Goal: Register for event/course

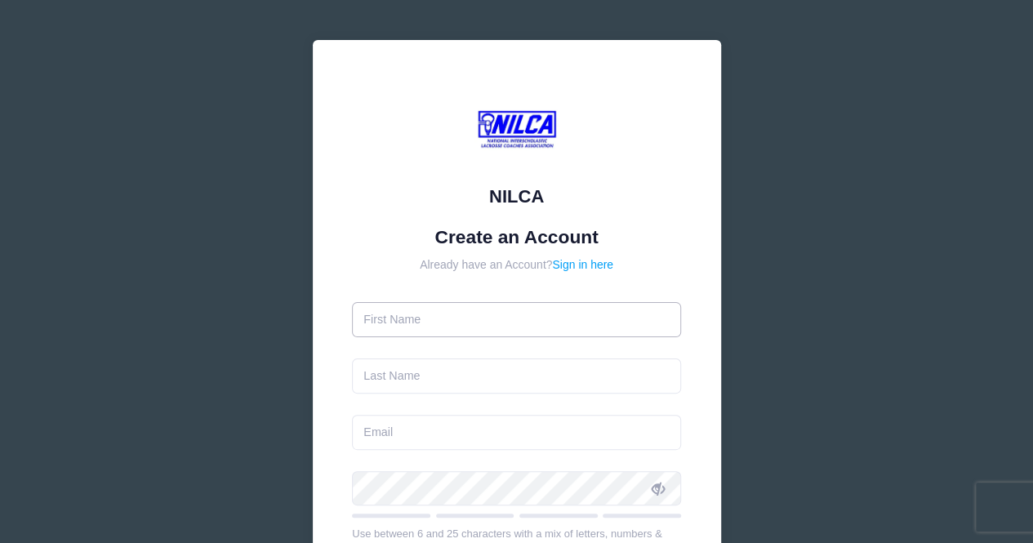
click at [402, 319] on input "text" at bounding box center [516, 319] width 329 height 35
type input "[PERSON_NAME]"
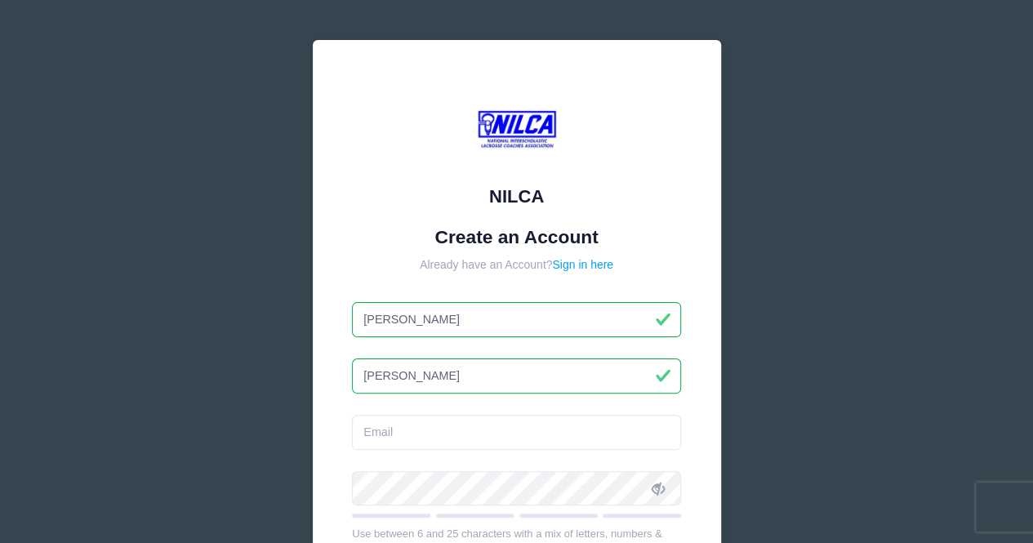
type input "[PERSON_NAME]"
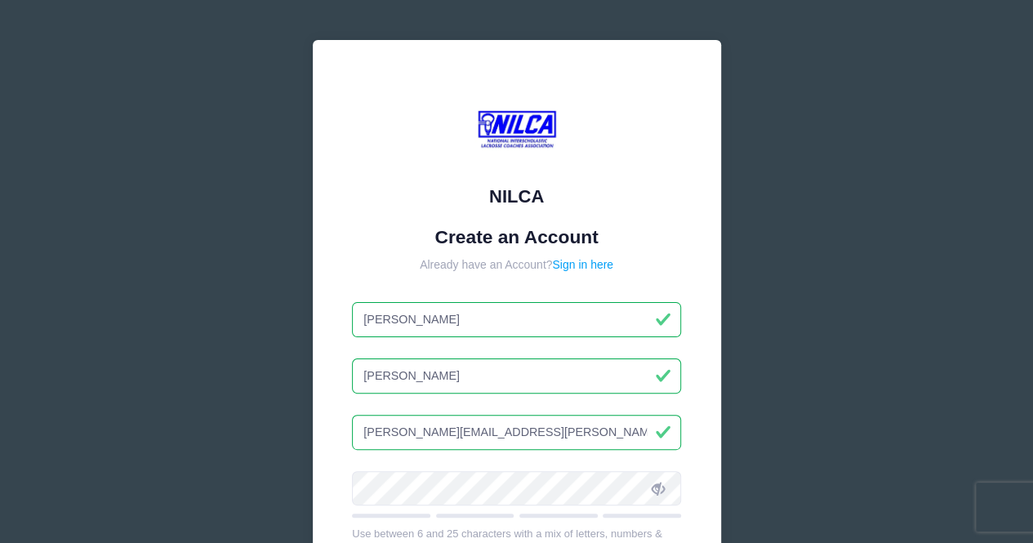
type input "[PERSON_NAME][EMAIL_ADDRESS][PERSON_NAME][DOMAIN_NAME]"
click at [349, 483] on div "NILCA Create an Account Already have an Account? Sign in here Michael Cerino mi…" at bounding box center [517, 423] width 408 height 767
click at [658, 484] on icon at bounding box center [657, 488] width 13 height 13
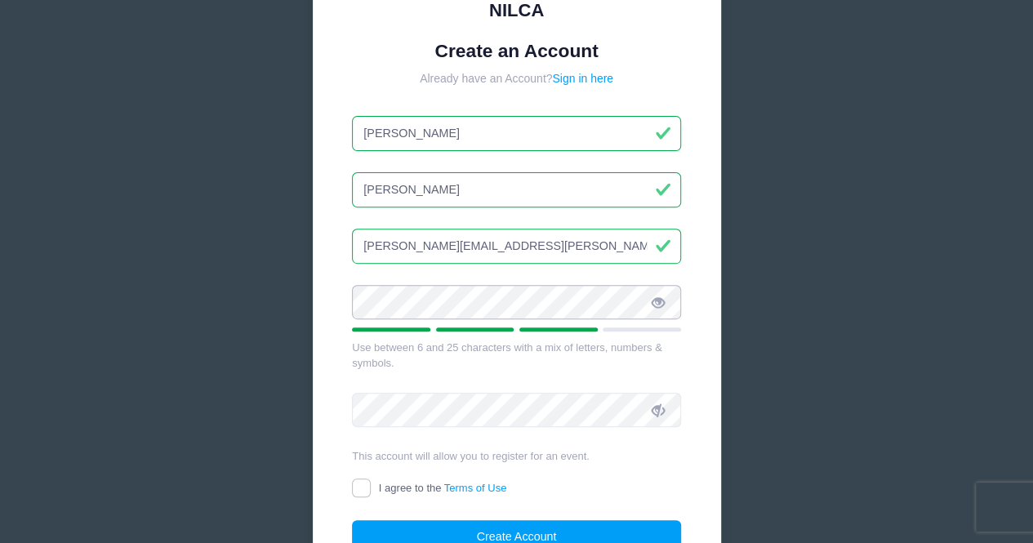
scroll to position [182, 0]
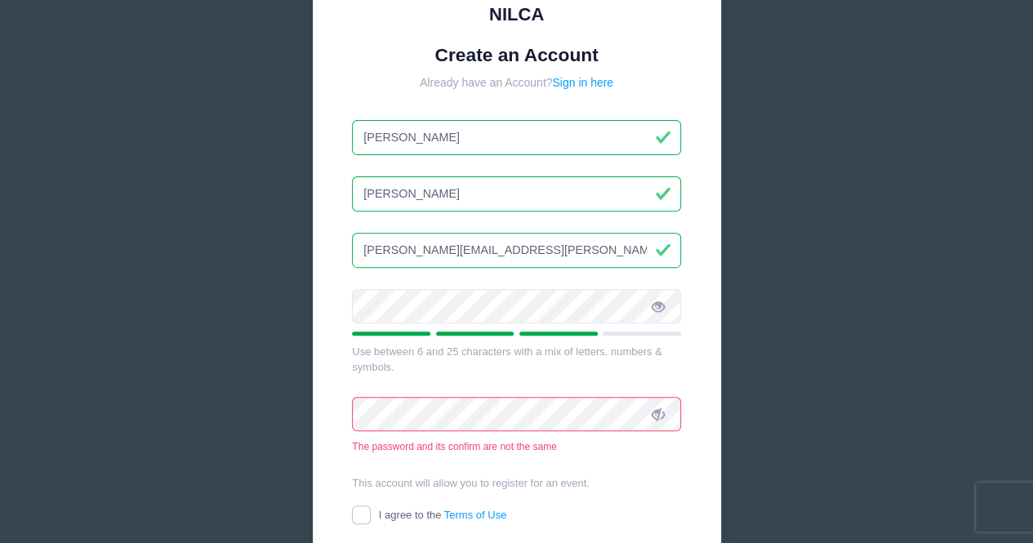
click at [660, 409] on icon at bounding box center [657, 414] width 13 height 13
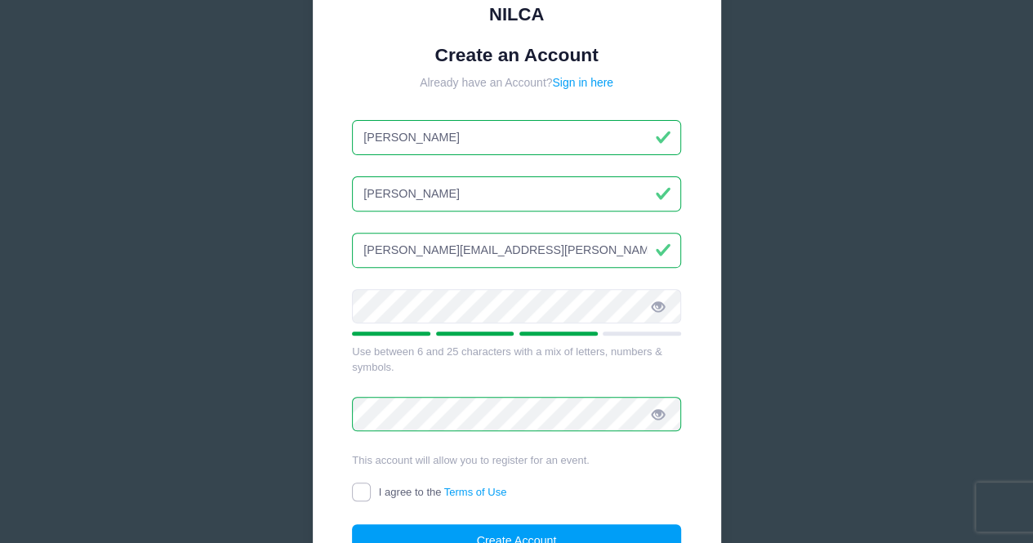
click at [358, 491] on input "I agree to the Terms of Use" at bounding box center [361, 491] width 19 height 19
checkbox input "true"
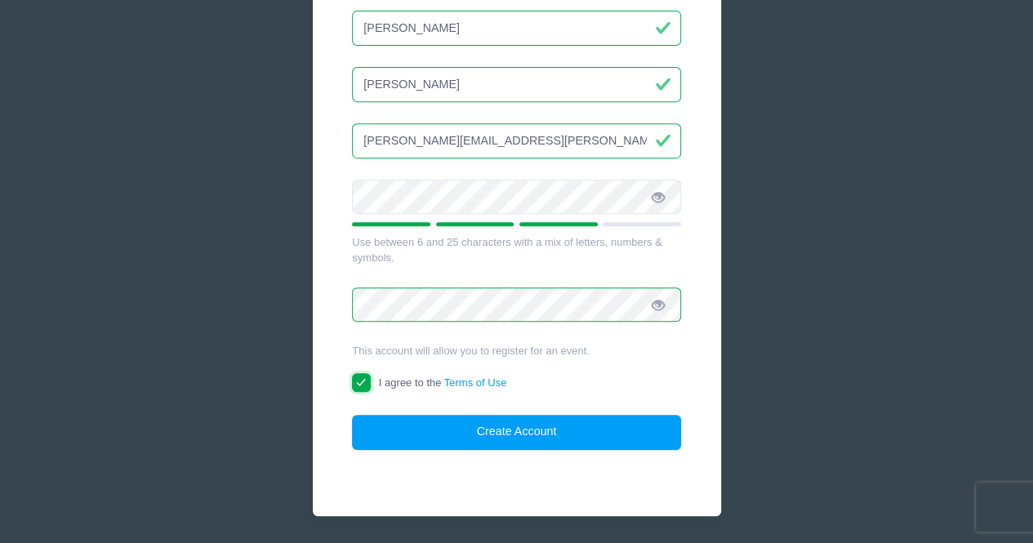
scroll to position [303, 0]
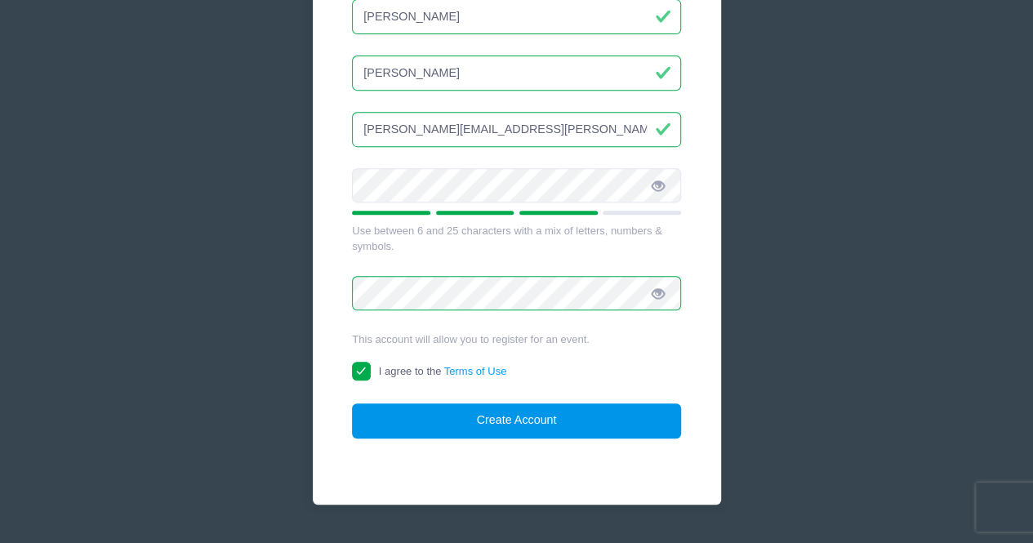
click at [512, 420] on button "Create Account" at bounding box center [516, 420] width 329 height 35
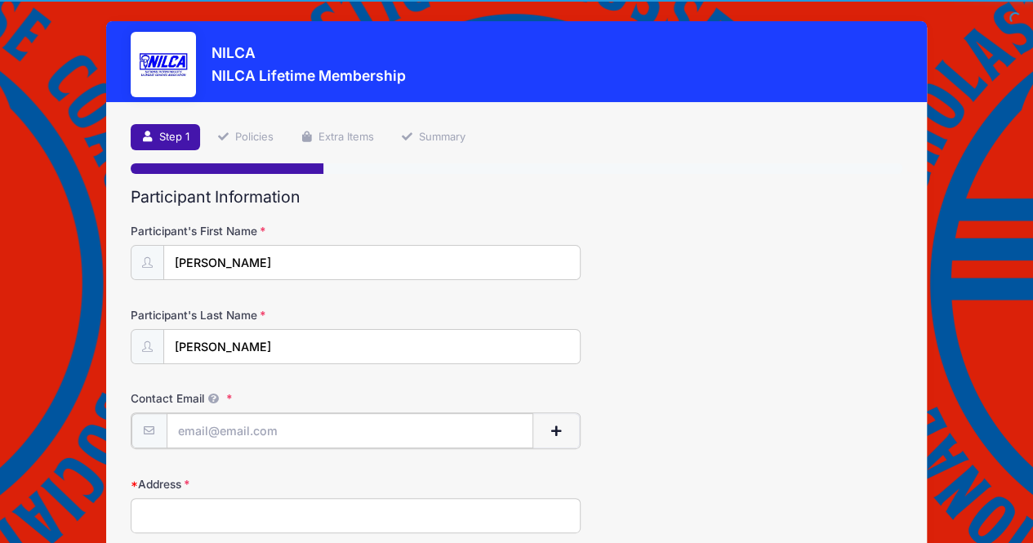
click at [238, 429] on input "Contact Email" at bounding box center [350, 430] width 367 height 35
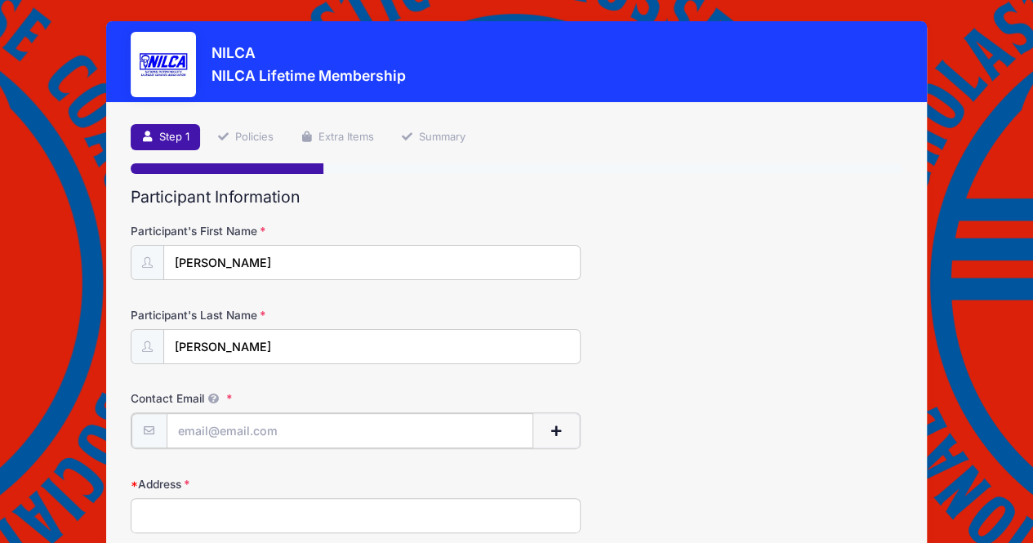
click at [219, 422] on input "Contact Email" at bounding box center [350, 430] width 367 height 35
type input "[PERSON_NAME][EMAIL_ADDRESS][PERSON_NAME][DOMAIN_NAME]"
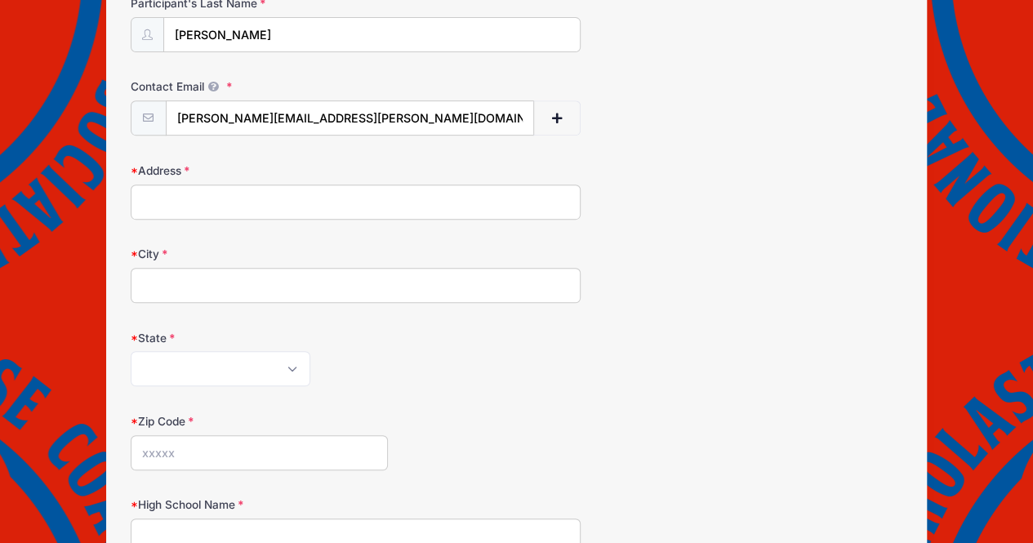
scroll to position [328, 0]
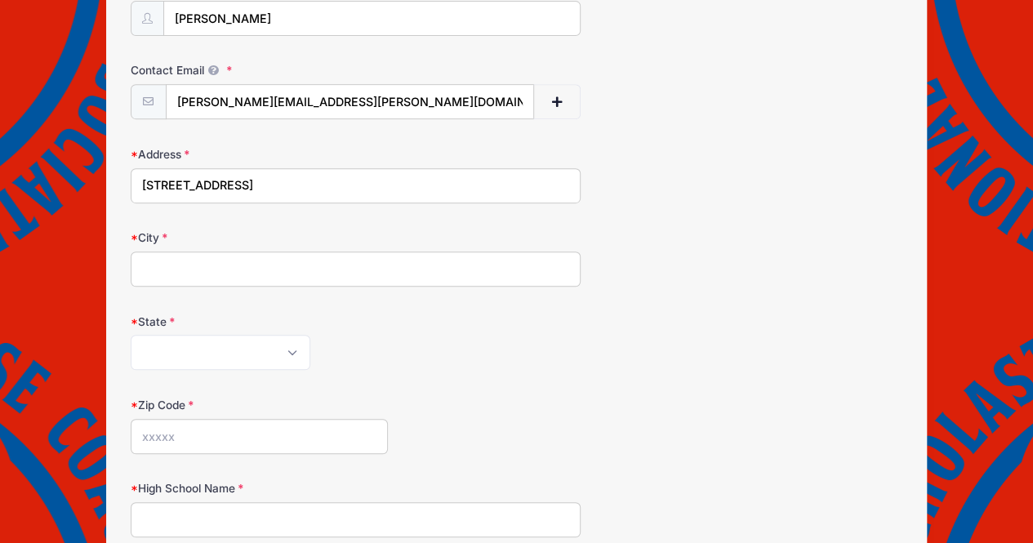
type input "111 Nightingale lane"
type input "greenville"
select select "SC"
type input "29607"
type input "Spartanburg Day School"
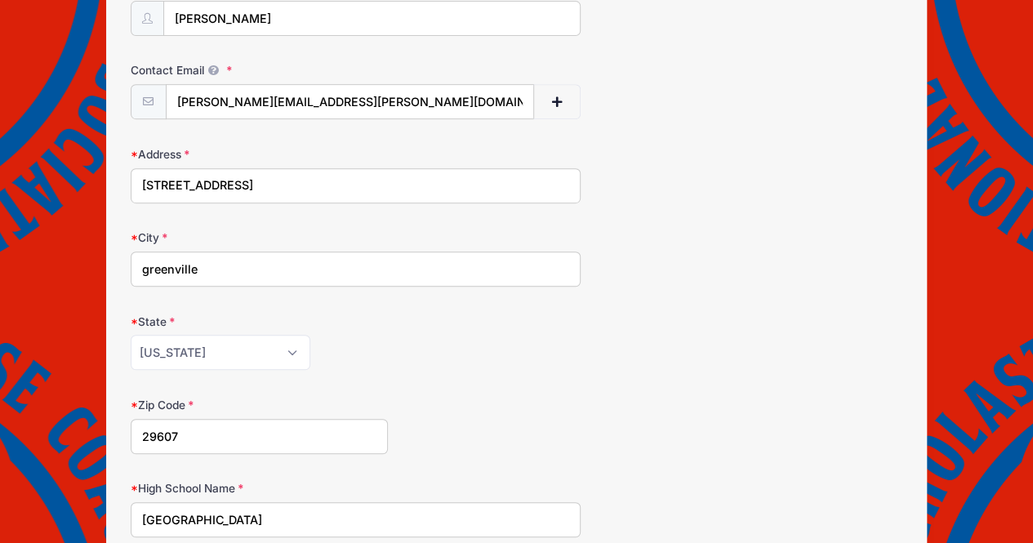
scroll to position [655, 0]
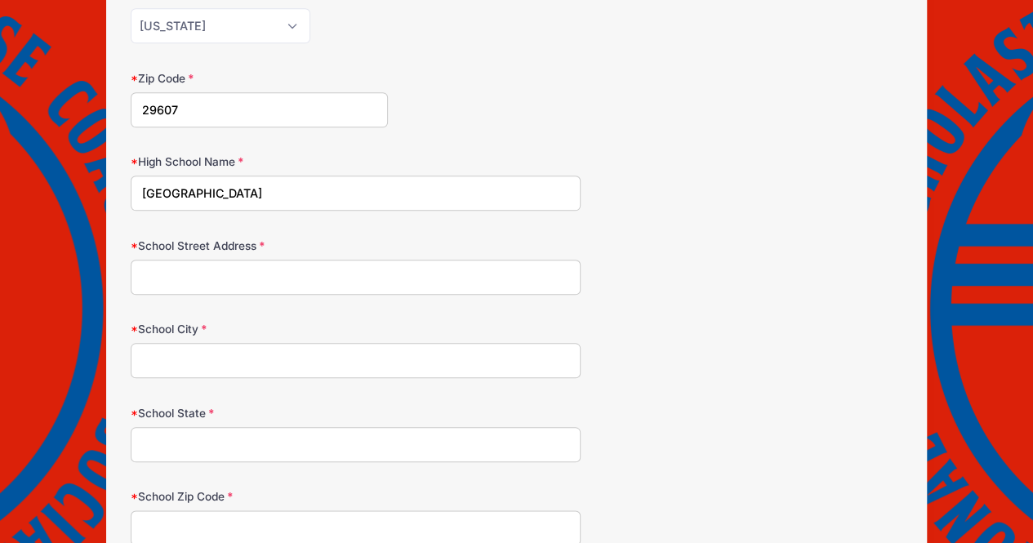
paste input "1701 Skylyn Drive"
type input "1701 Skylyn Drive"
type input "Spartanburg"
type input "South Carolina"
type input "29307"
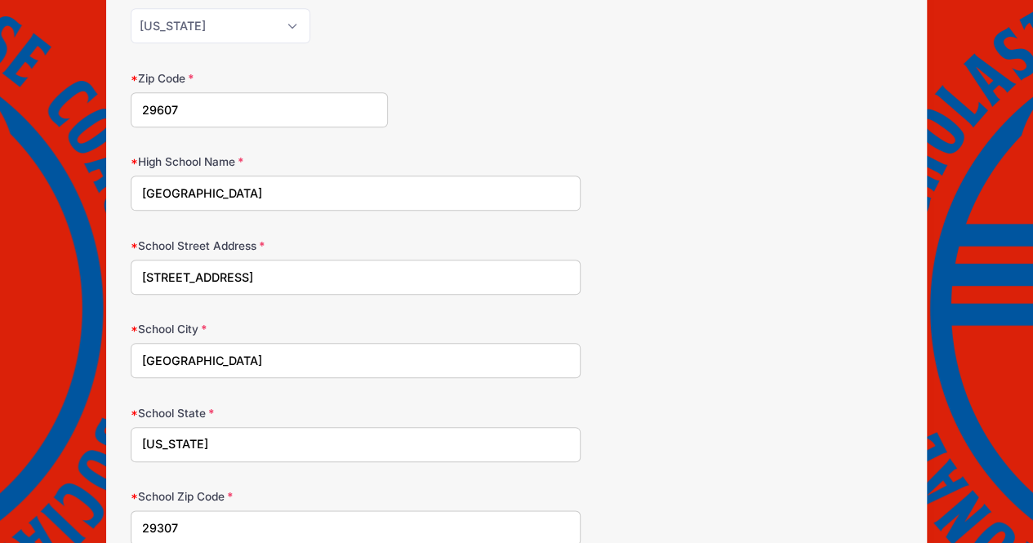
scroll to position [987, 0]
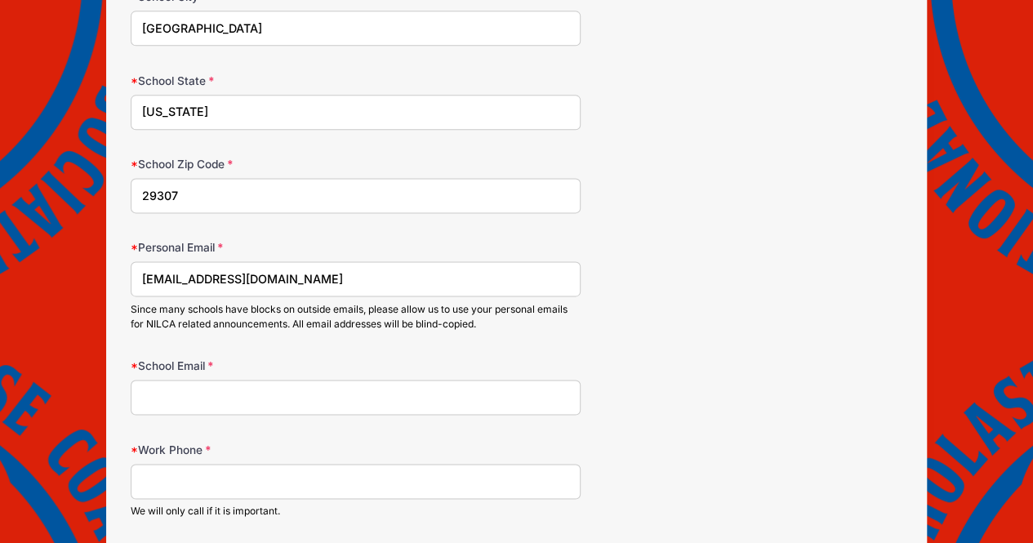
type input "cerinom6432@gmail.com"
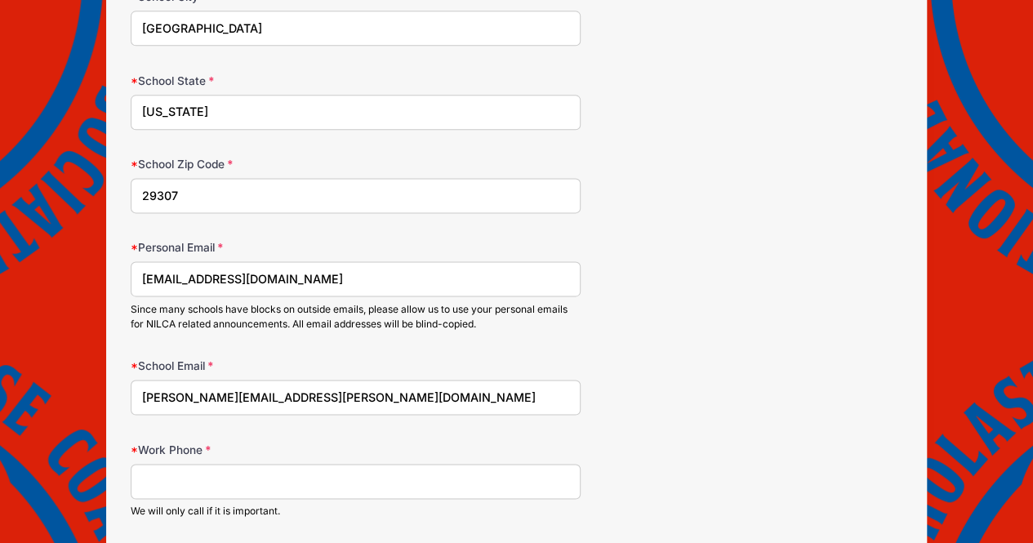
type input "[PERSON_NAME][EMAIL_ADDRESS][PERSON_NAME][DOMAIN_NAME]"
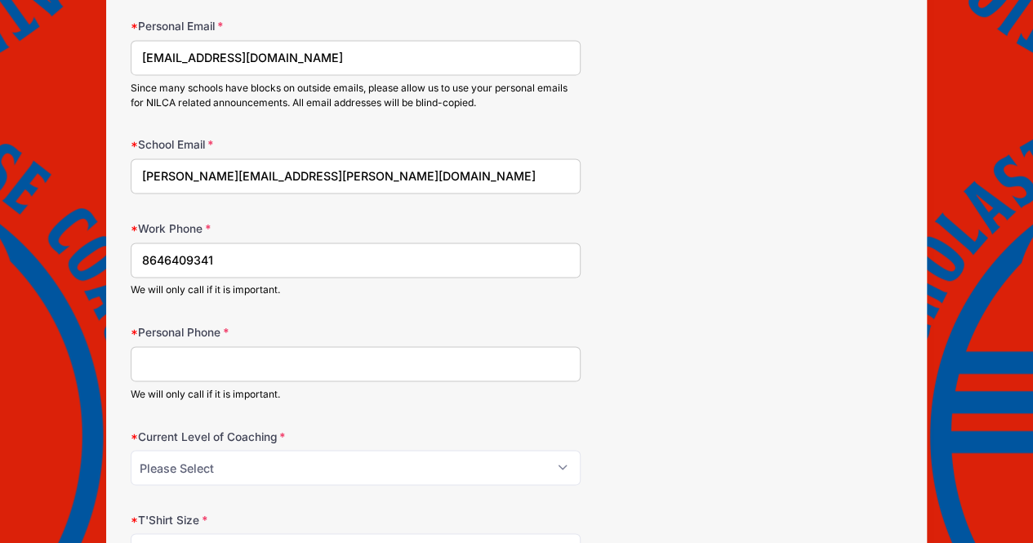
scroll to position [1216, 0]
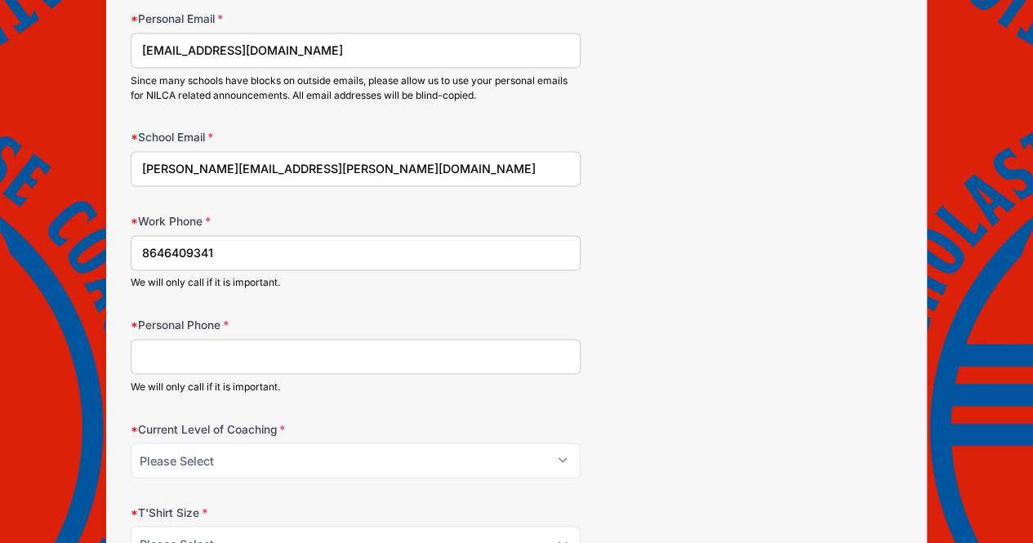
type input "8646409341"
click at [184, 342] on input "Personal Phone" at bounding box center [356, 356] width 451 height 35
type input "8646409341"
click at [239, 453] on select "Please Select Varsity Head Coach Varsity Assistant Junior Varsity 9th Grade Mid…" at bounding box center [356, 459] width 451 height 35
select select "Administrator"
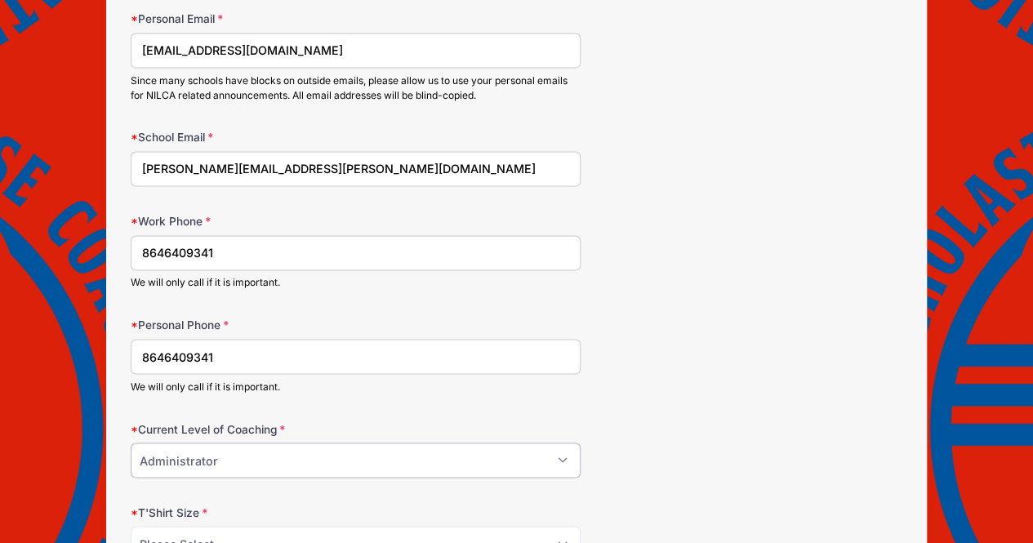
click at [131, 442] on select "Please Select Varsity Head Coach Varsity Assistant Junior Varsity 9th Grade Mid…" at bounding box center [356, 459] width 451 height 35
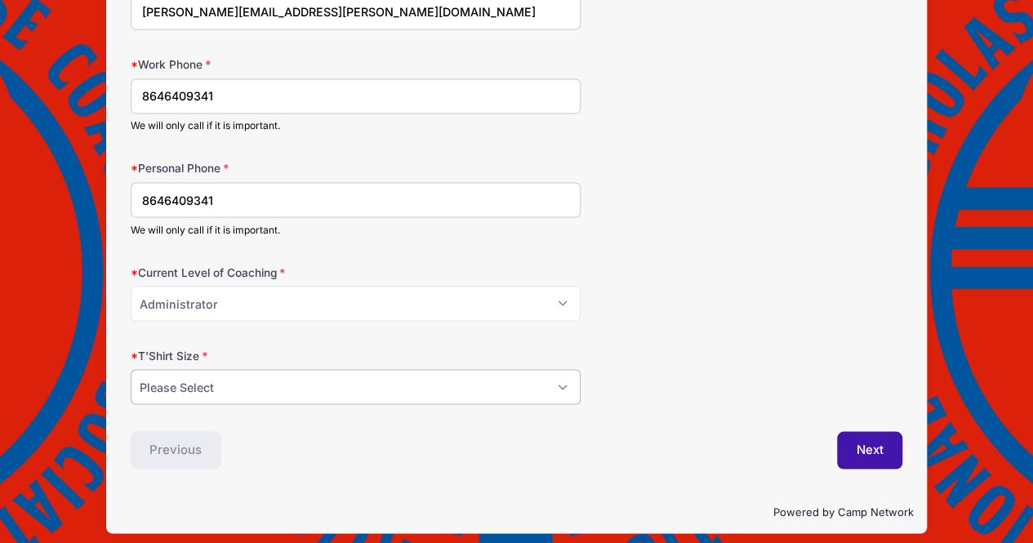
click at [337, 383] on select "Please Select AS AM AL AXL AXXL AXXXL" at bounding box center [356, 386] width 451 height 35
select select "AXL"
click at [131, 369] on select "Please Select AS AM AL AXL AXXL AXXXL" at bounding box center [356, 386] width 451 height 35
click at [865, 439] on button "Next" at bounding box center [870, 450] width 66 height 38
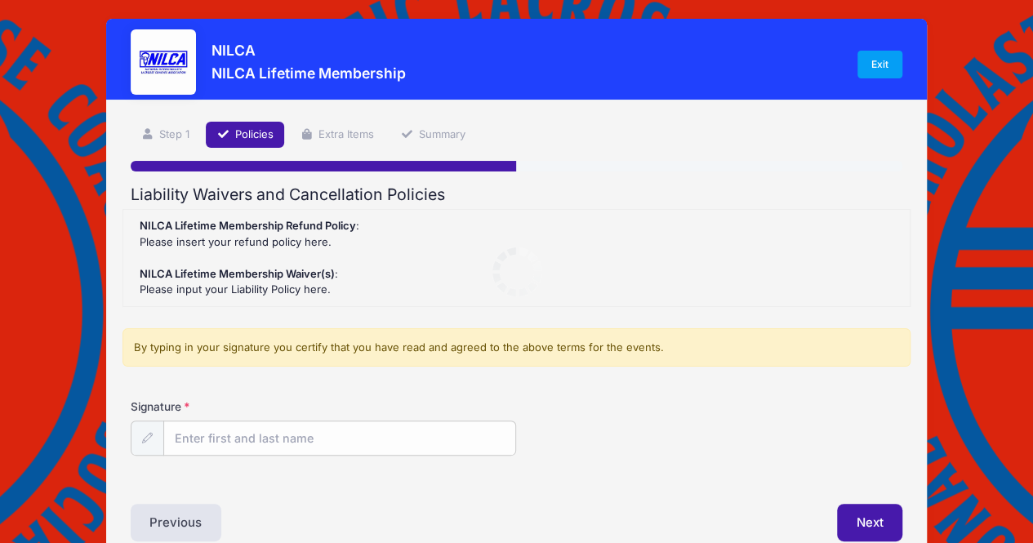
scroll to position [0, 0]
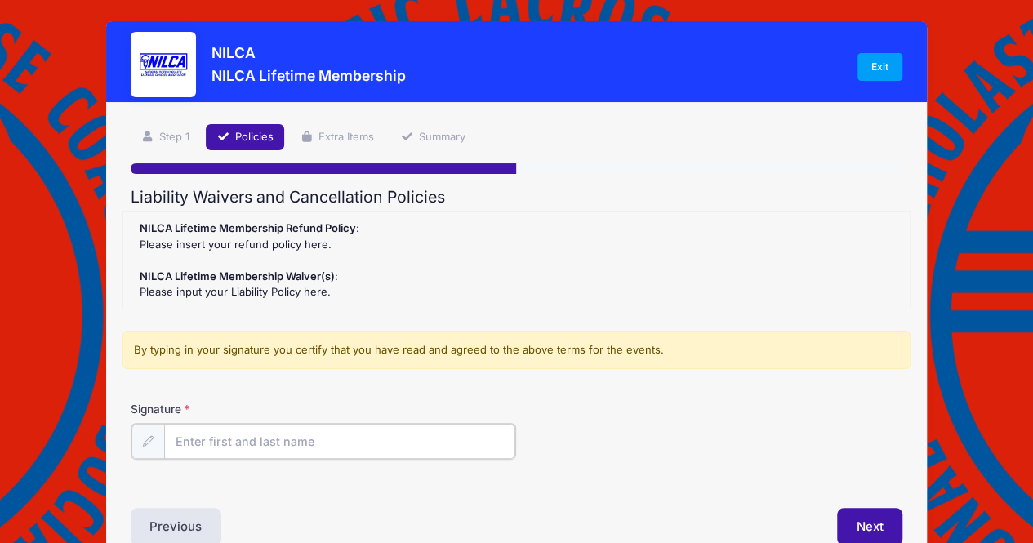
click at [181, 442] on input "Signature" at bounding box center [340, 441] width 352 height 35
type input "Michael Cerino"
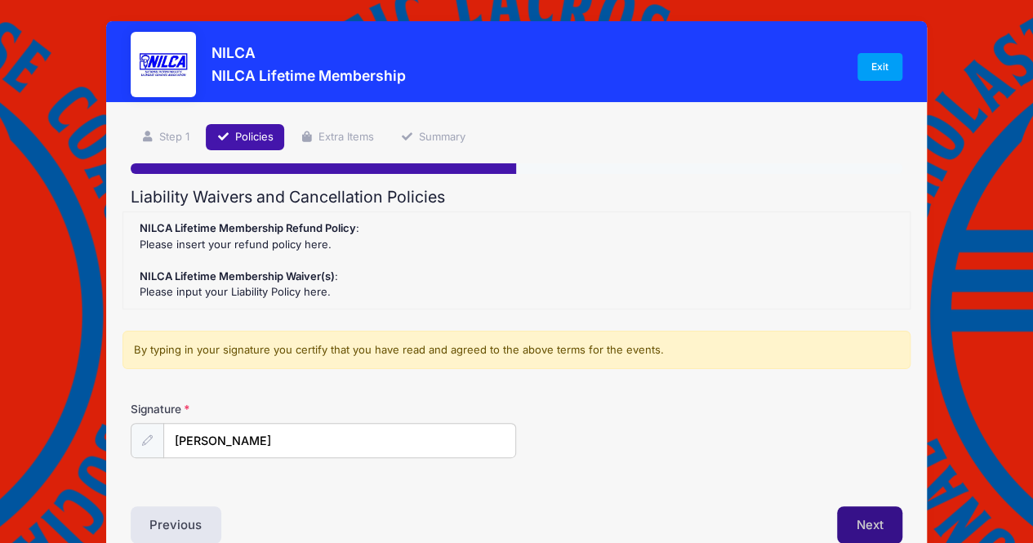
click at [869, 523] on button "Next" at bounding box center [870, 525] width 66 height 38
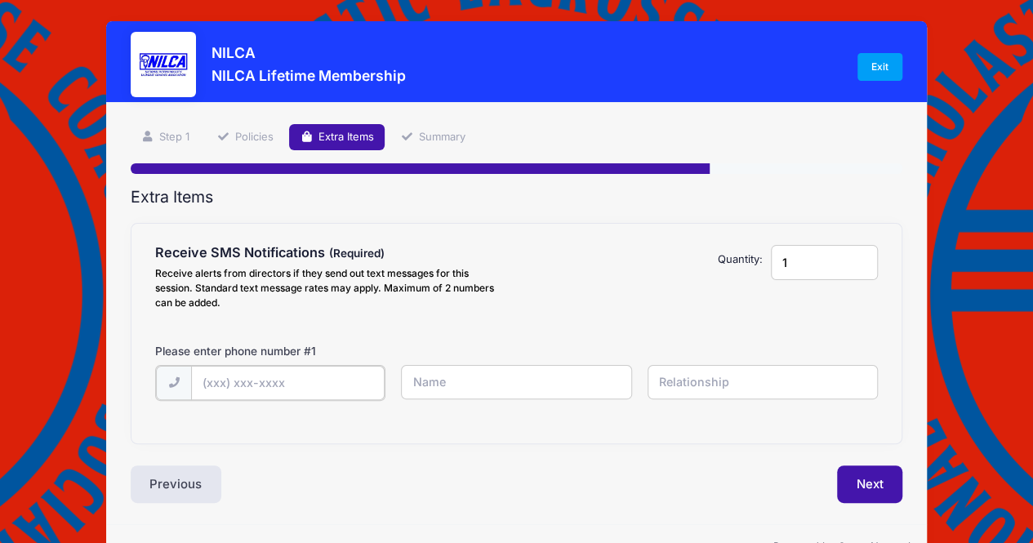
click at [345, 380] on input "text" at bounding box center [287, 383] width 193 height 35
type input "(864) 640-9341"
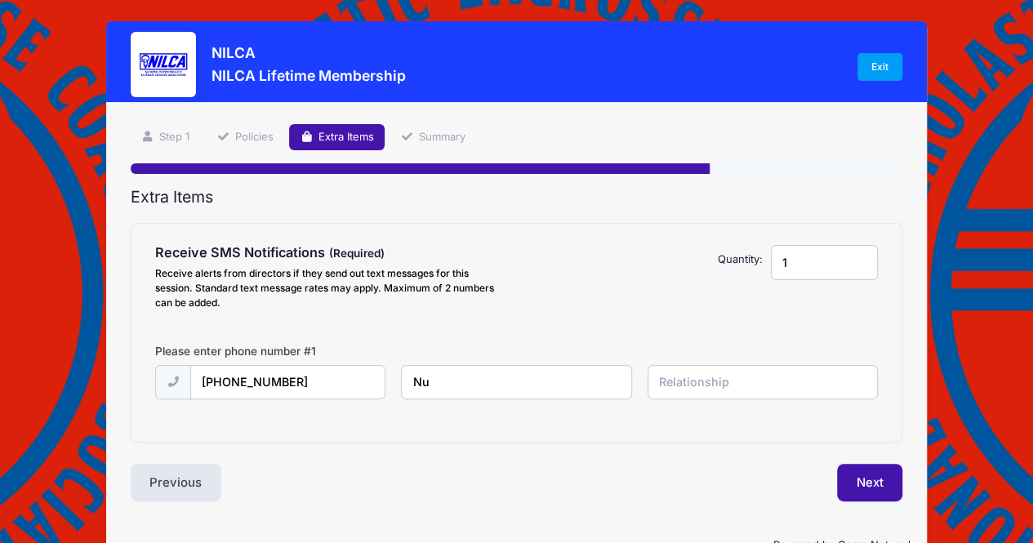
type input "N"
type input "Michael Cerino"
type input "member"
click at [870, 486] on button "Next" at bounding box center [870, 483] width 66 height 38
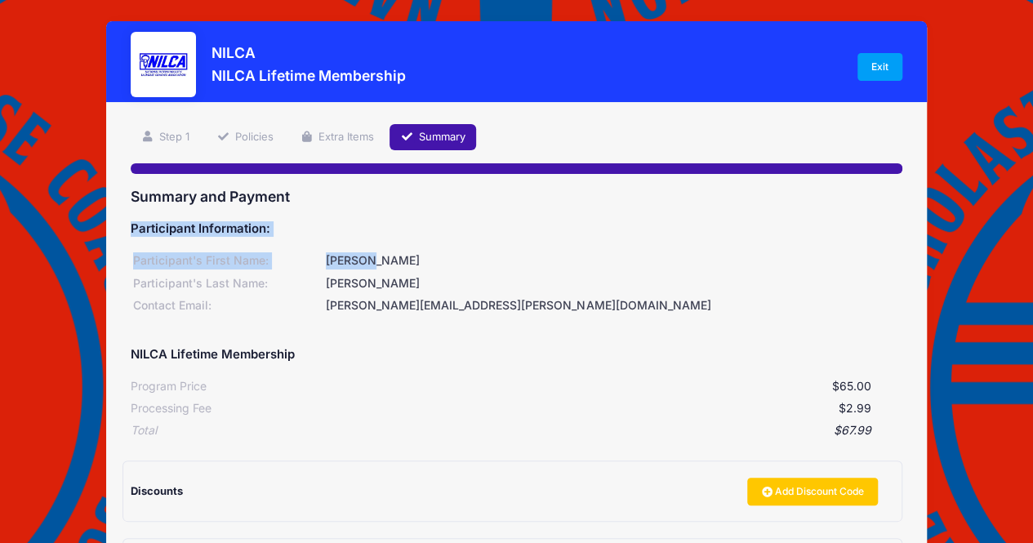
drag, startPoint x: 1031, startPoint y: 198, endPoint x: 1037, endPoint y: 251, distance: 53.4
click at [1032, 251] on html "Processing Request Please wait... Processing Request Please wait... Processing …" at bounding box center [516, 271] width 1033 height 543
click at [735, 287] on div "[PERSON_NAME]" at bounding box center [612, 283] width 579 height 17
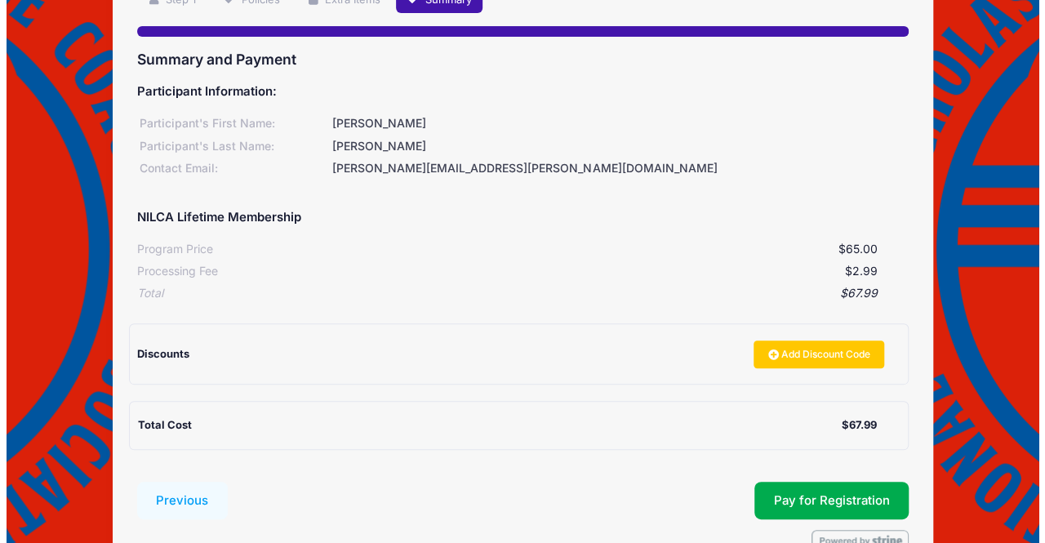
scroll to position [229, 0]
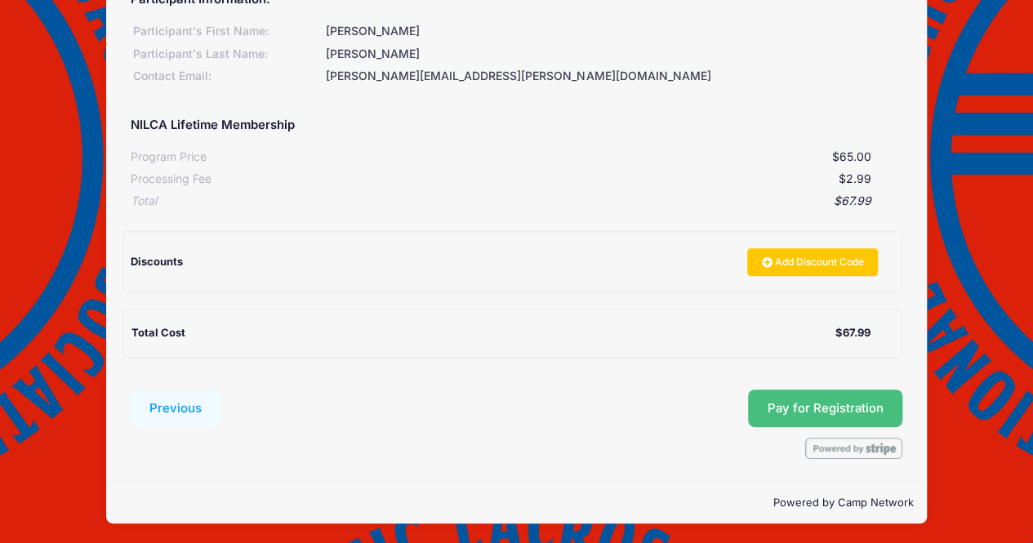
click at [829, 415] on button "Pay for Registration" at bounding box center [825, 408] width 155 height 38
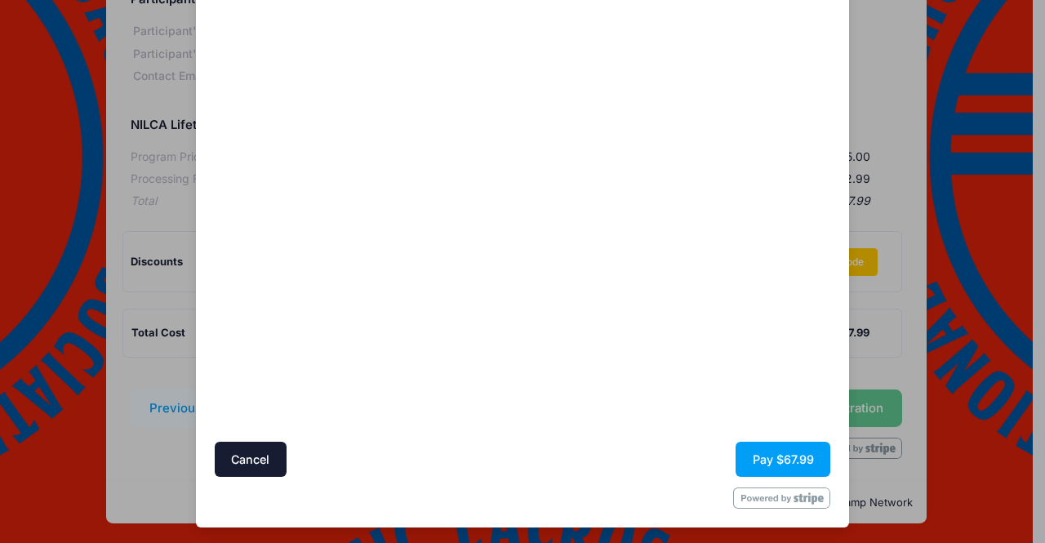
scroll to position [111, 0]
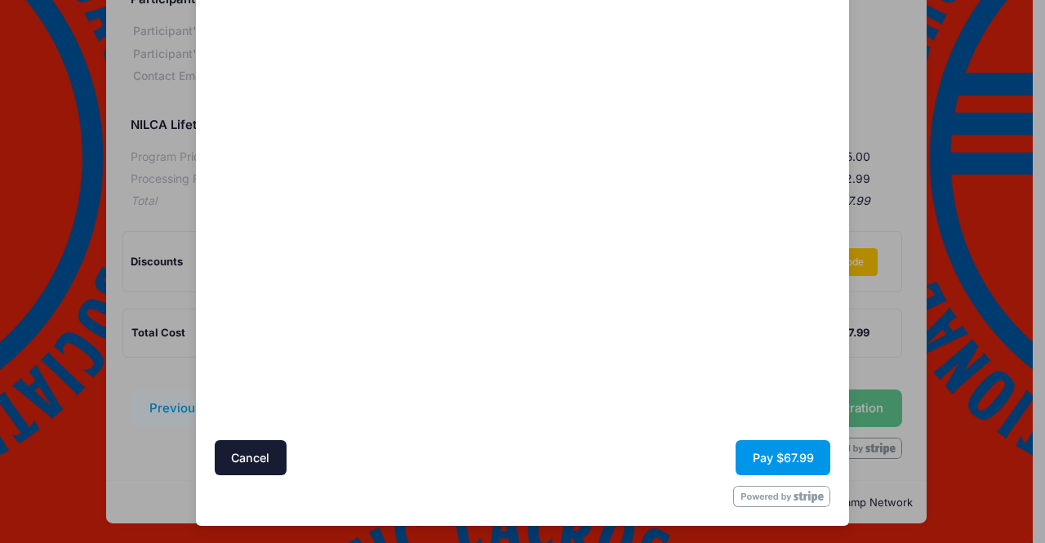
click at [770, 459] on button "Pay $67.99" at bounding box center [783, 457] width 95 height 35
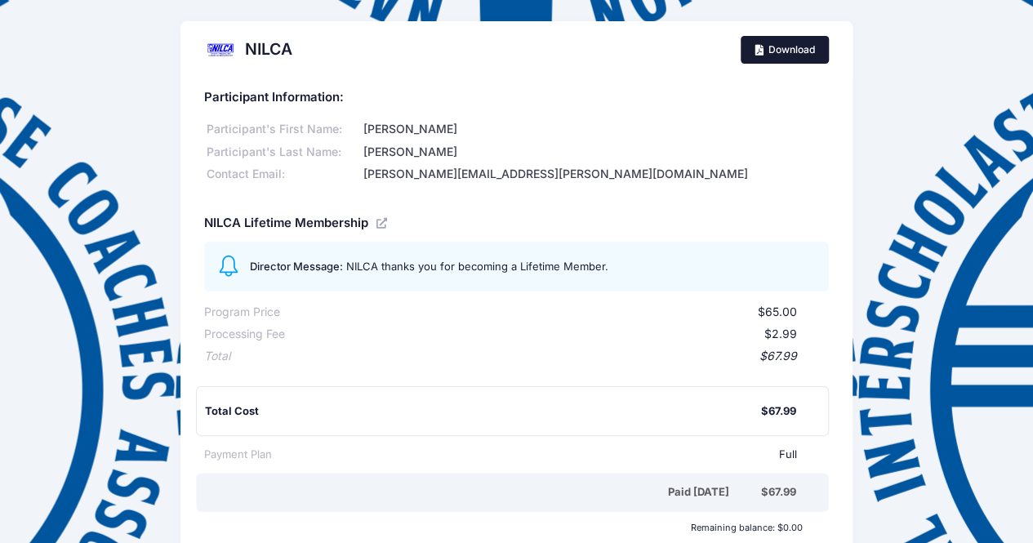
click at [785, 51] on link "Download" at bounding box center [784, 50] width 88 height 28
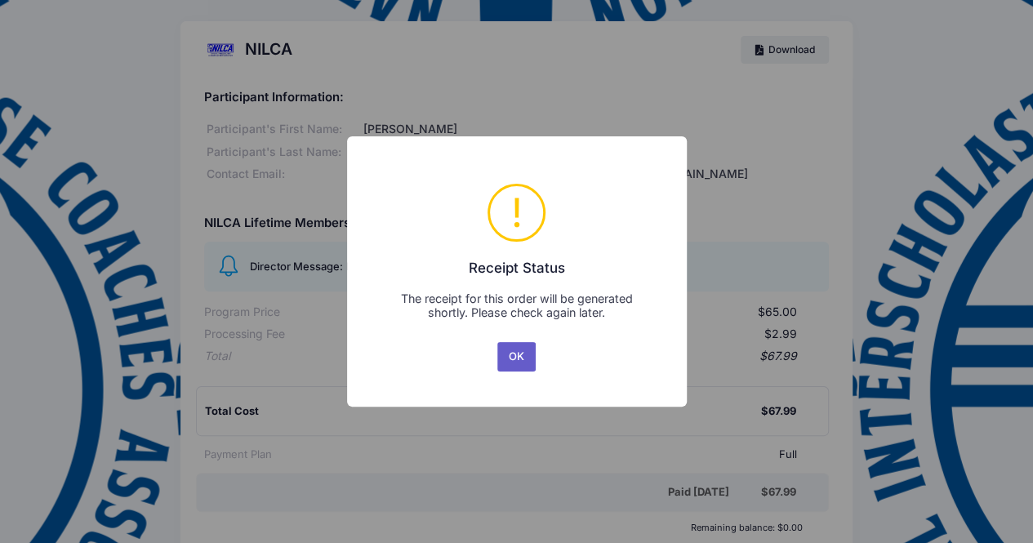
click at [511, 365] on button "OK" at bounding box center [516, 356] width 39 height 29
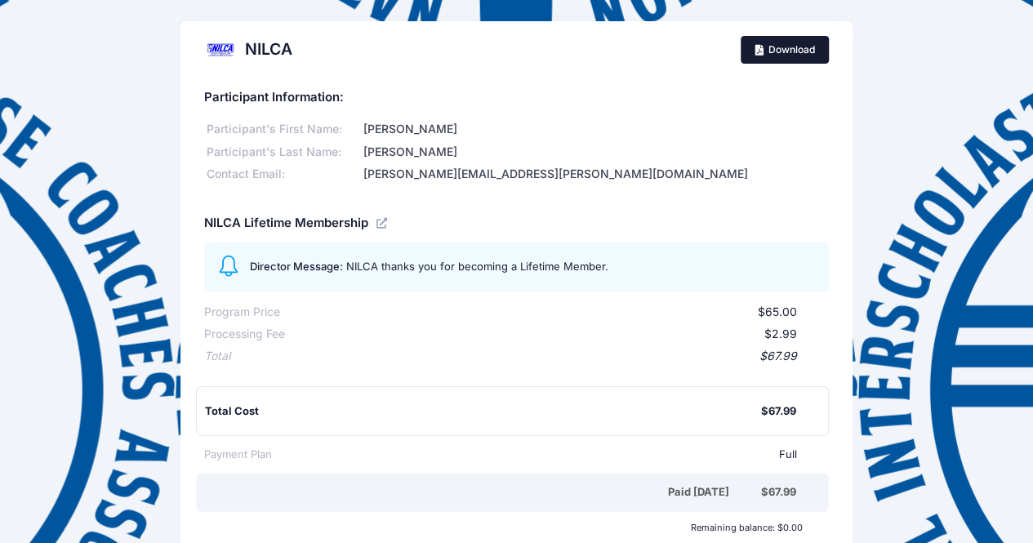
click at [784, 51] on link "Download" at bounding box center [784, 50] width 88 height 28
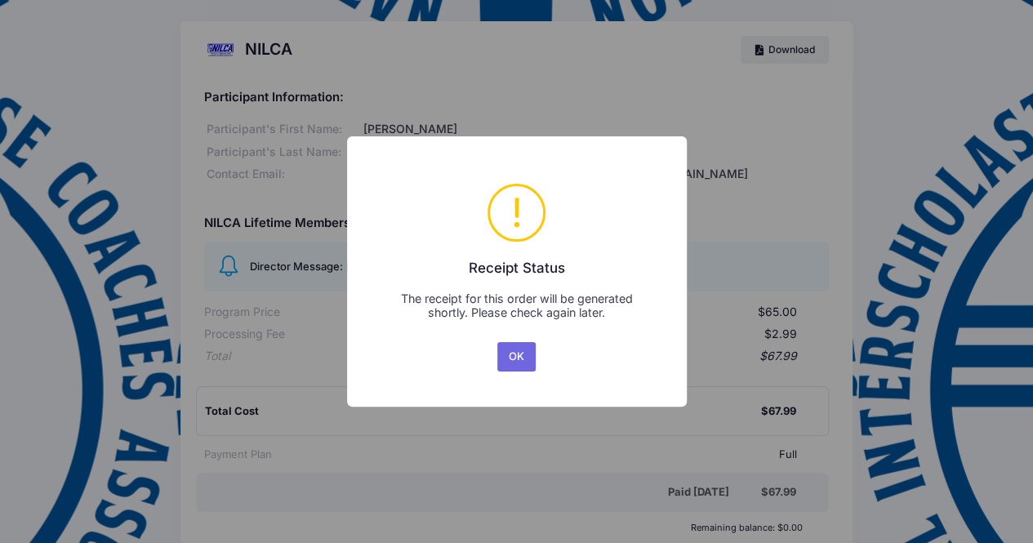
click at [521, 358] on button "OK" at bounding box center [516, 356] width 39 height 29
